Goal: Find contact information: Find contact information

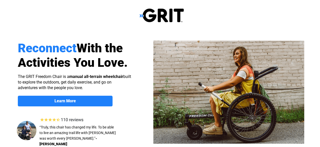
select select "NG"
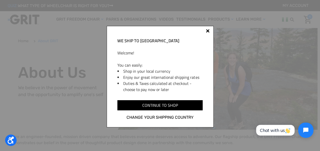
click at [208, 30] on div at bounding box center [208, 31] width 4 height 4
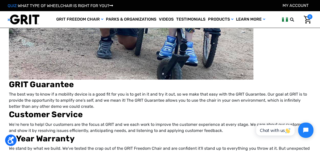
scroll to position [1277, 0]
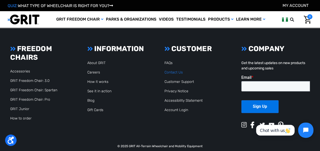
click at [171, 74] on link "Contact Us" at bounding box center [173, 72] width 18 height 4
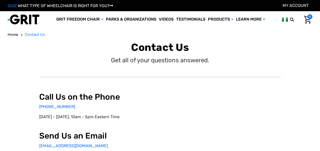
select select "NG"
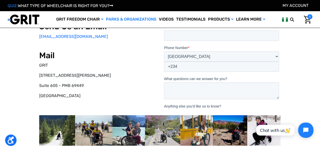
click at [121, 18] on link "Parks & Organizations" at bounding box center [131, 19] width 53 height 17
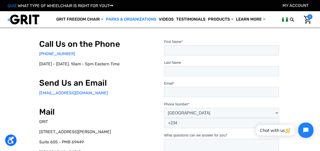
scroll to position [10, 0]
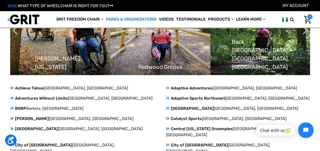
scroll to position [177, 0]
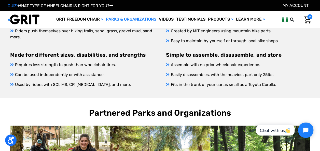
click at [318, 18] on header "Toggle menu My Cart 0 Search GRIT Freedom Chair Shop All Parks & Organizations …" at bounding box center [160, 19] width 320 height 17
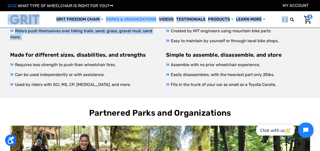
drag, startPoint x: 318, startPoint y: 18, endPoint x: 322, endPoint y: 16, distance: 4.8
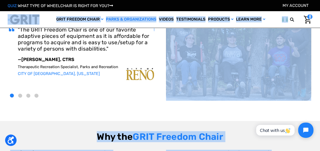
click at [132, 104] on div "What Parks Are Saying "We have a small staff, so we needed something 'plug and …" at bounding box center [160, 51] width 302 height 119
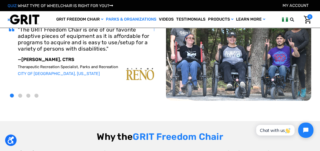
scroll to position [0, 0]
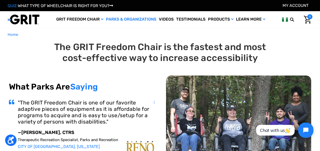
click at [318, 127] on div "Home The GRIT Freedom Chair is the fastest and most cost-effective way to incre…" at bounding box center [160, 108] width 320 height 152
